Goal: Transaction & Acquisition: Register for event/course

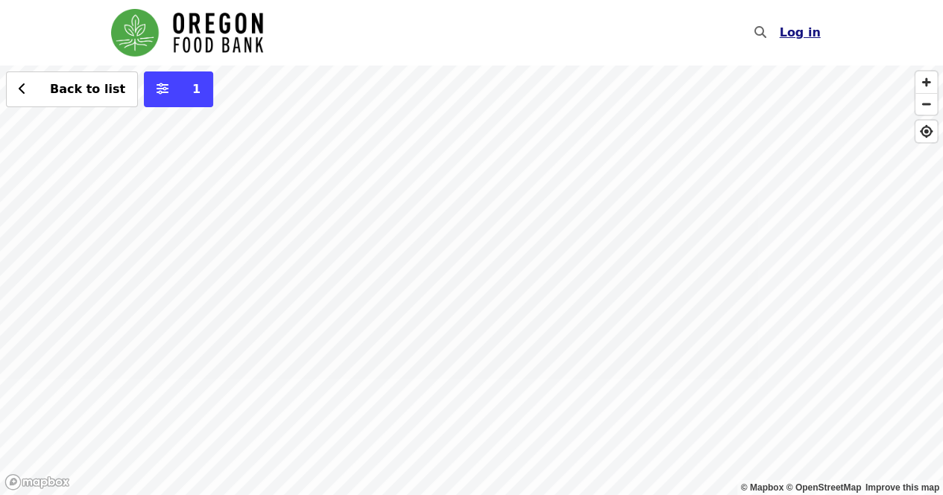
click at [802, 34] on span "Log in" at bounding box center [799, 32] width 41 height 14
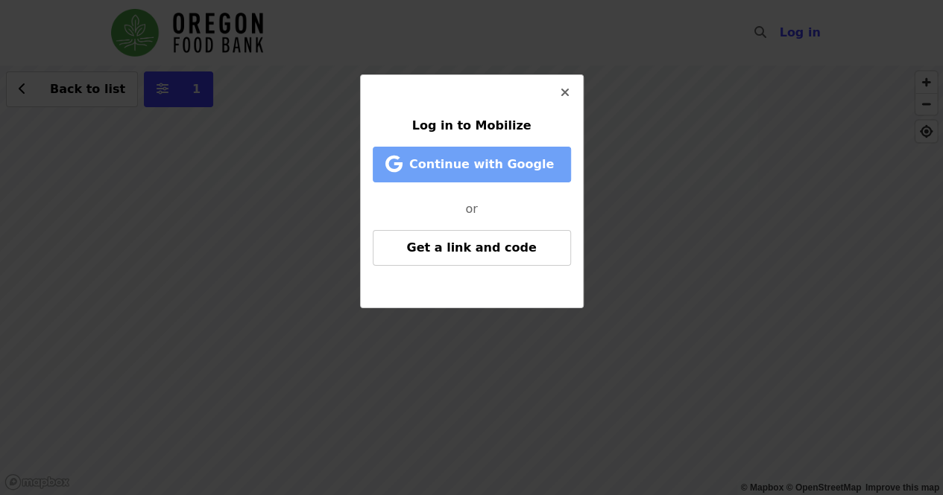
click at [498, 169] on span "Continue with Google" at bounding box center [481, 164] width 145 height 14
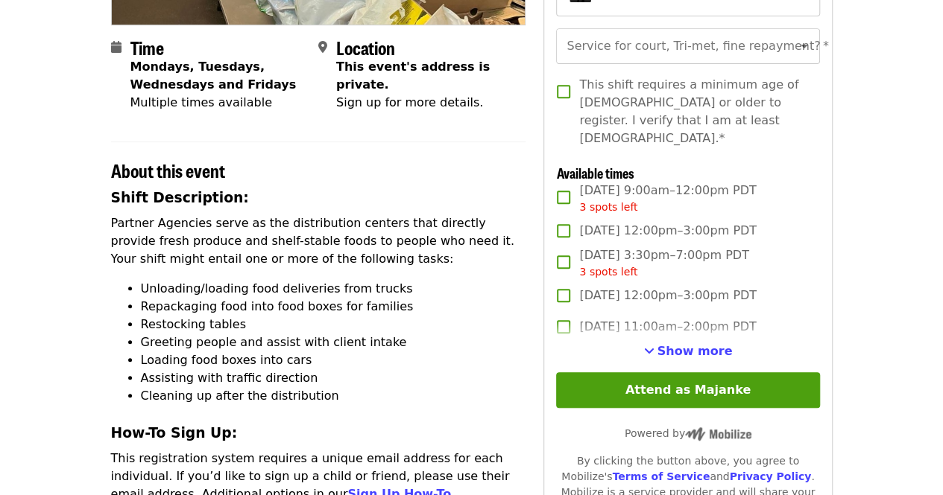
scroll to position [363, 0]
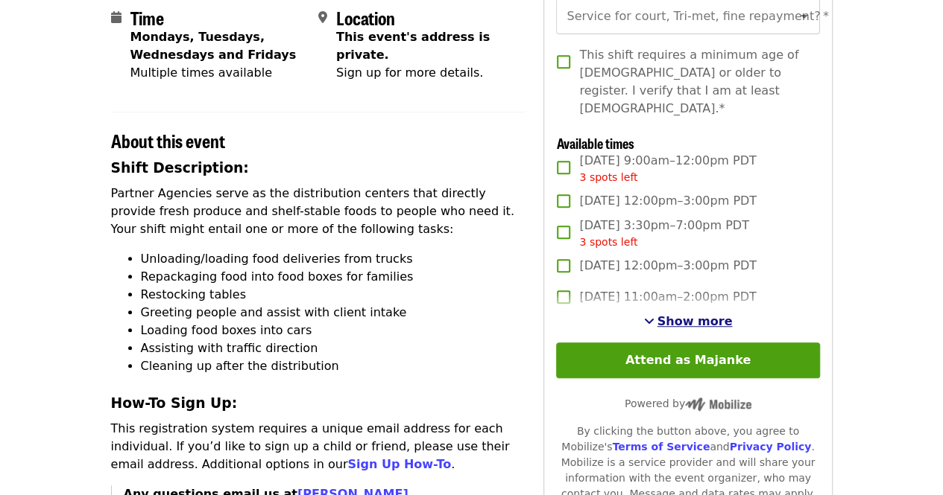
click at [682, 314] on span "Show more" at bounding box center [694, 321] width 75 height 14
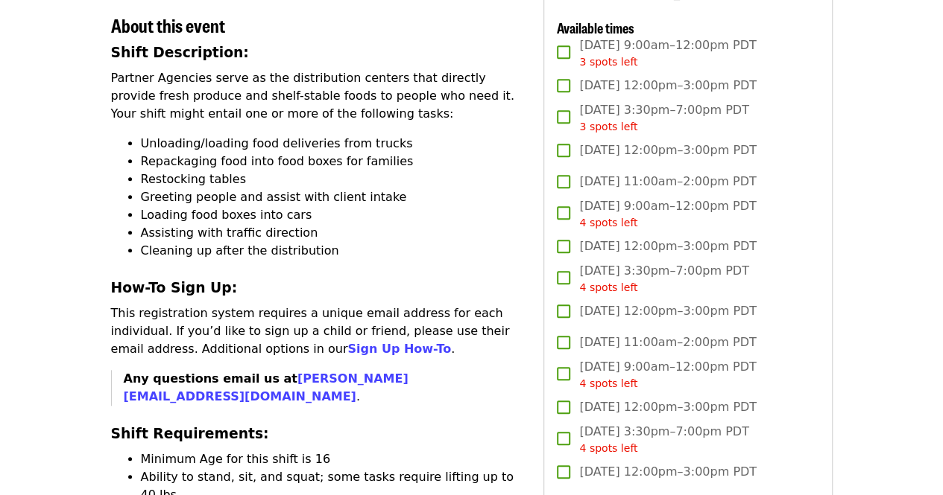
scroll to position [476, 0]
